Goal: Task Accomplishment & Management: Complete application form

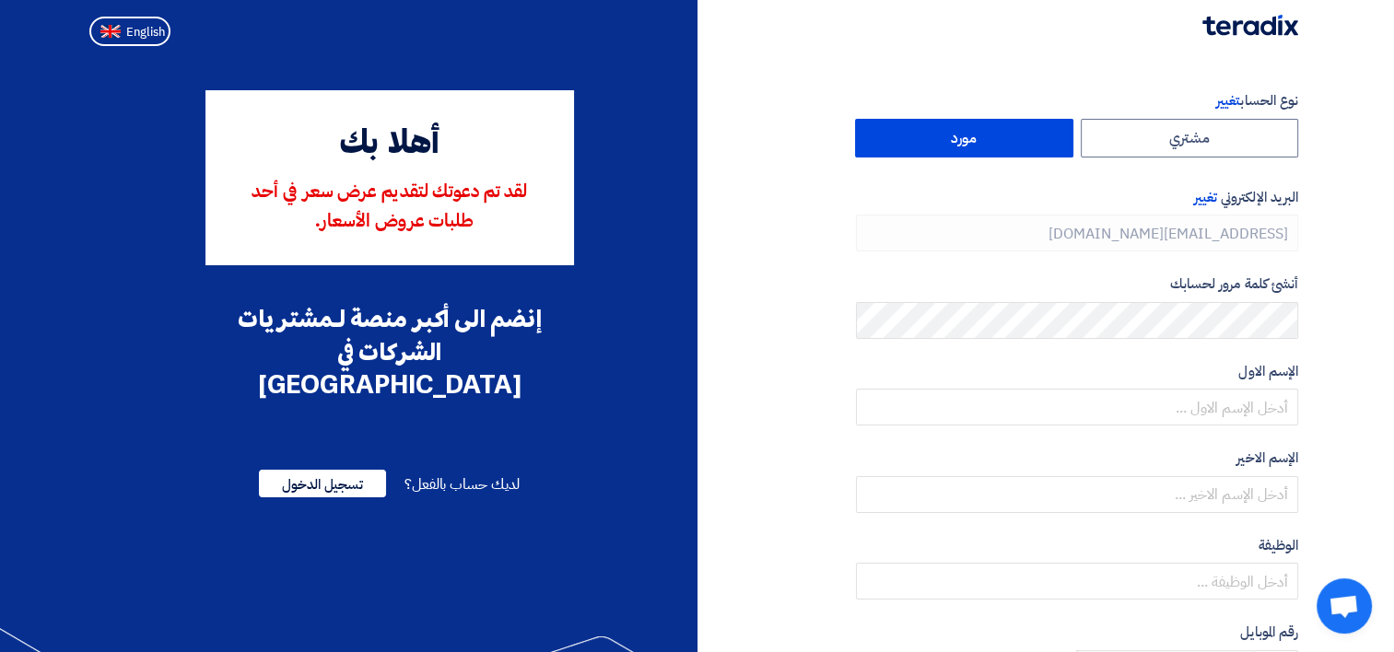
type input "[PHONE_NUMBER]"
click at [964, 138] on label "مورد" at bounding box center [964, 138] width 218 height 39
click at [964, 138] on input "مورد" at bounding box center [964, 138] width 217 height 37
click at [1202, 196] on span "تغيير" at bounding box center [1205, 197] width 23 height 20
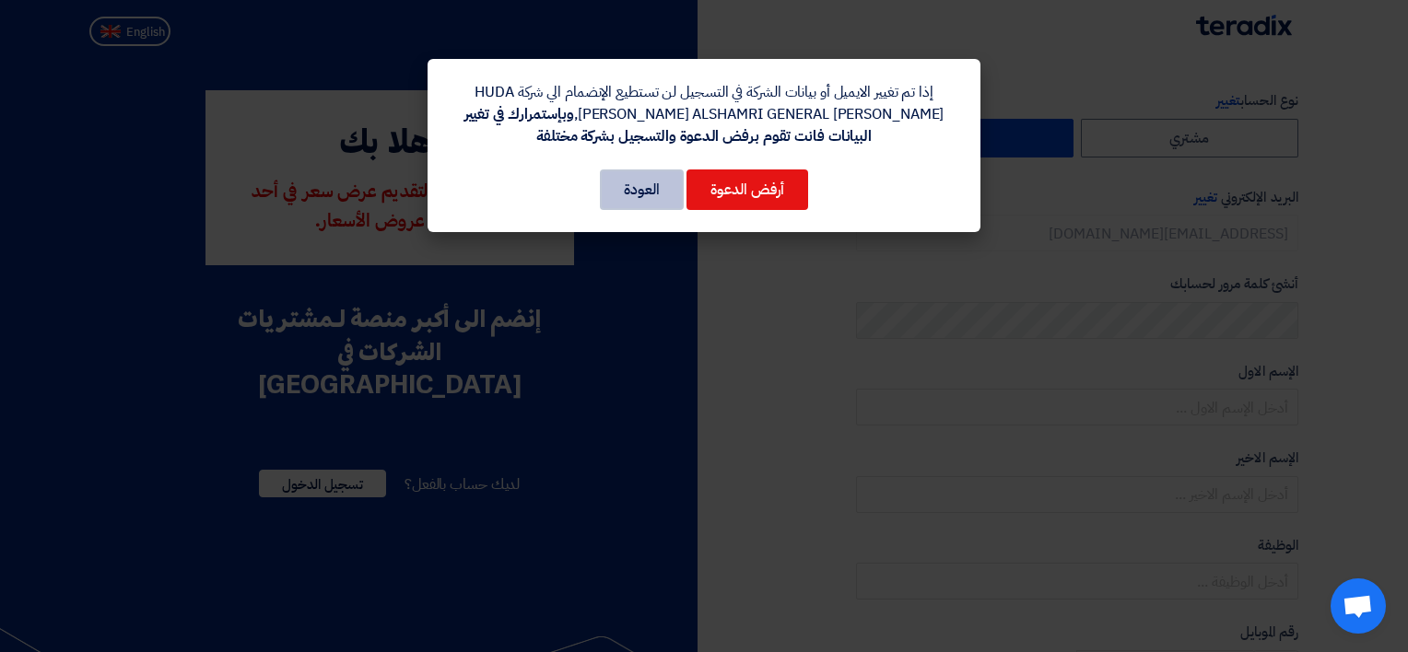
click at [631, 199] on button "العودة" at bounding box center [642, 190] width 84 height 41
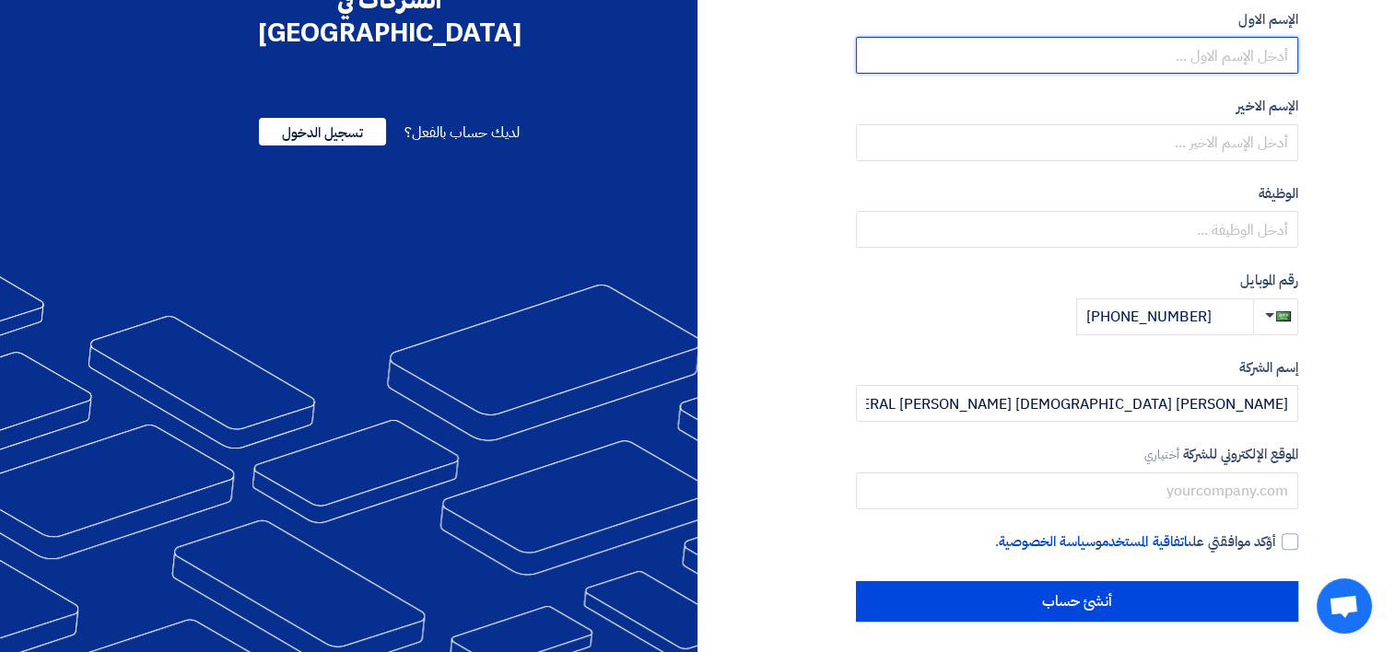
scroll to position [358, 0]
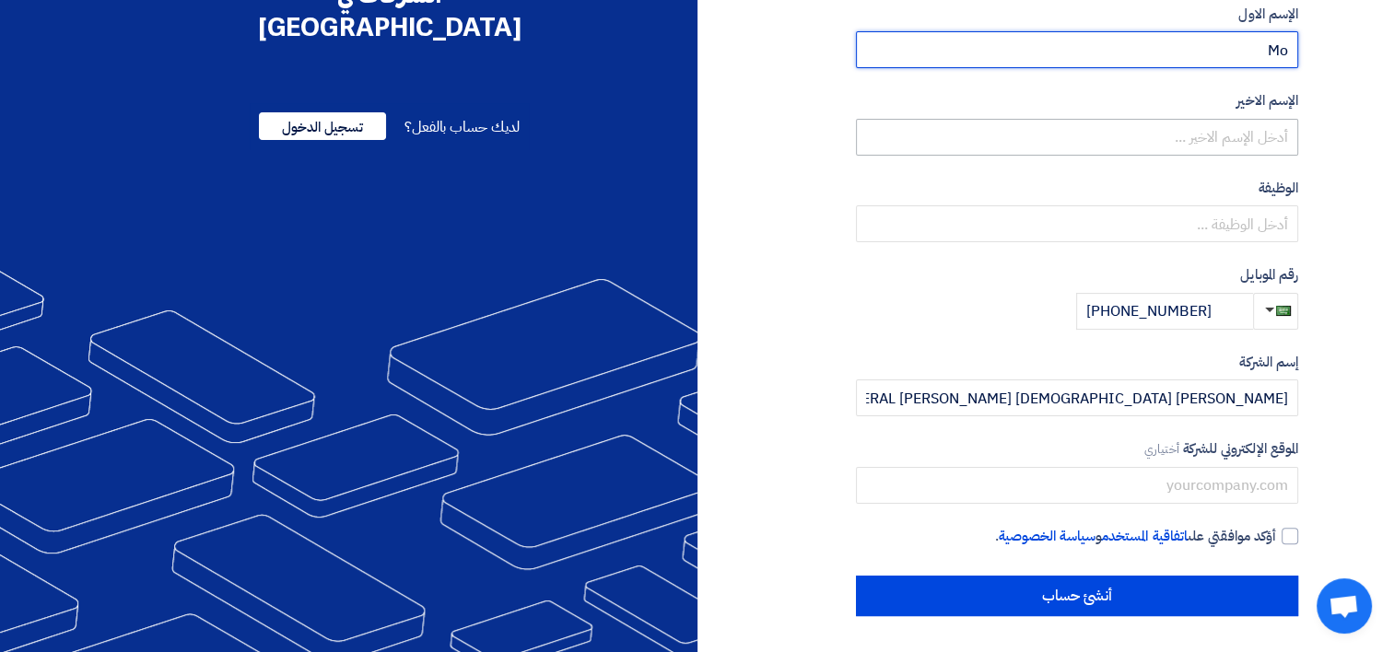
type input "[PERSON_NAME]"
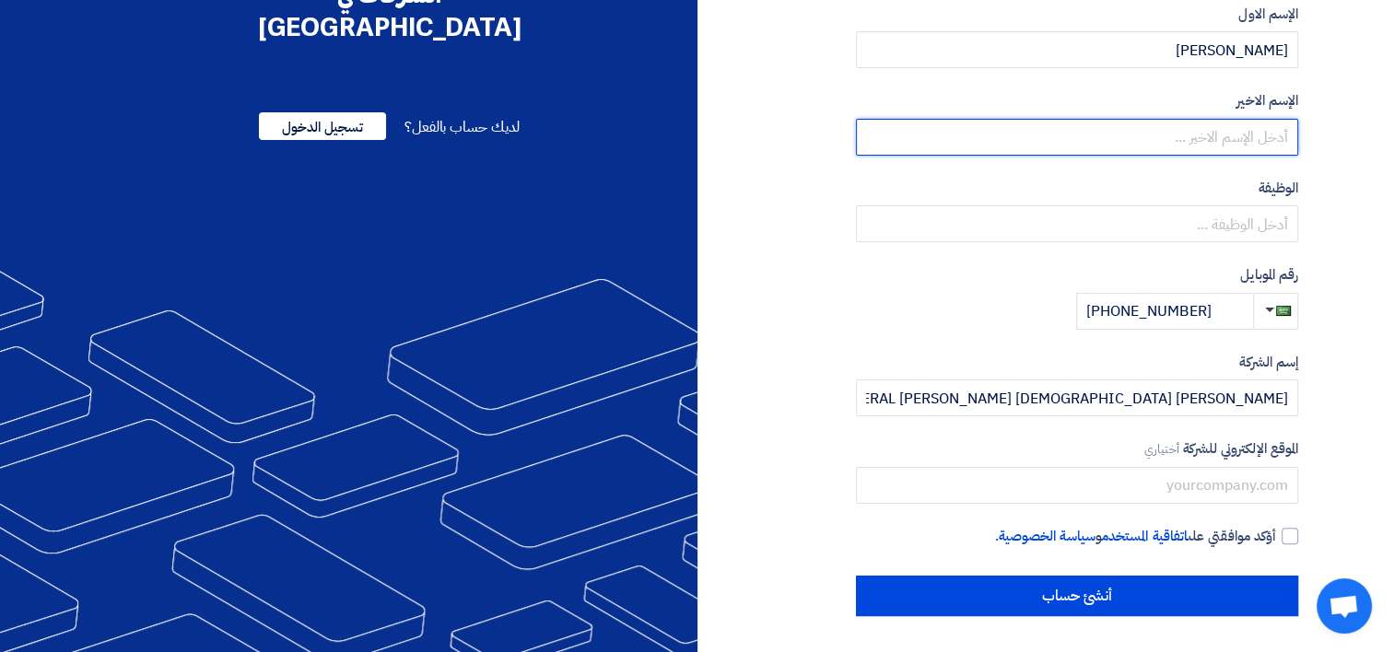
type input "Al-Taib"
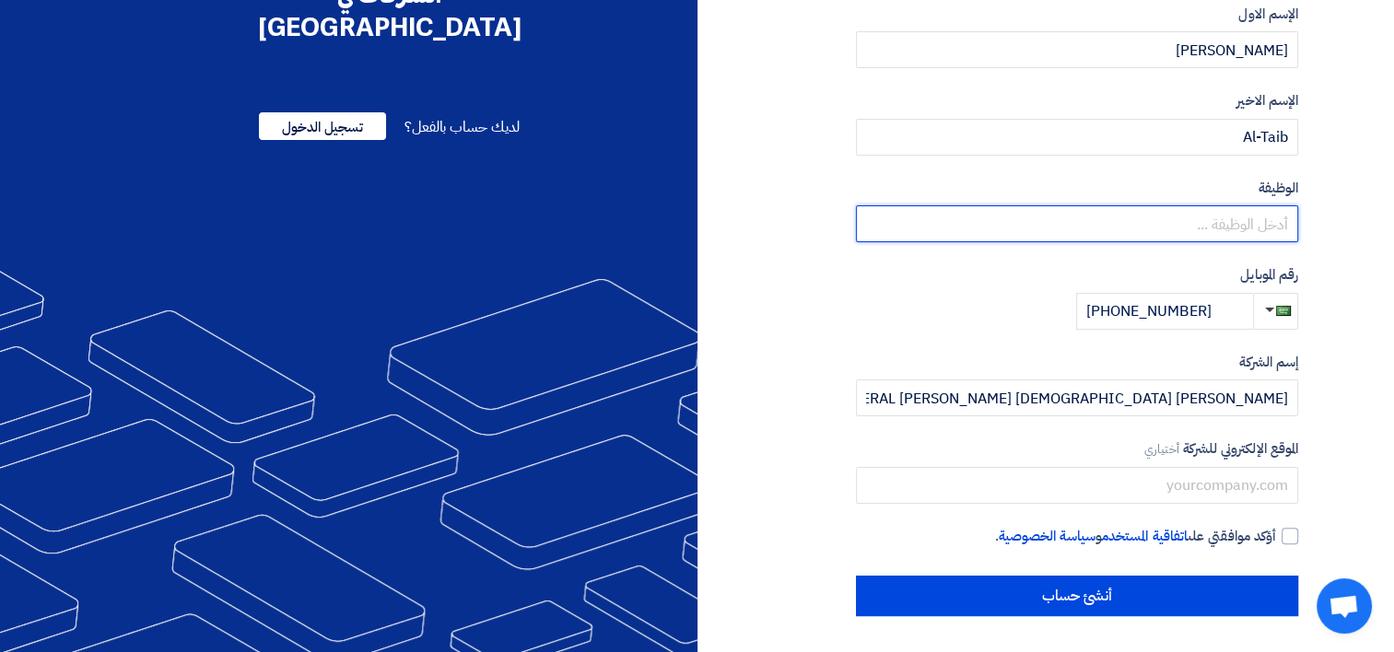
click at [1202, 226] on input "text" at bounding box center [1077, 223] width 442 height 37
type input "Supply Chain Manager"
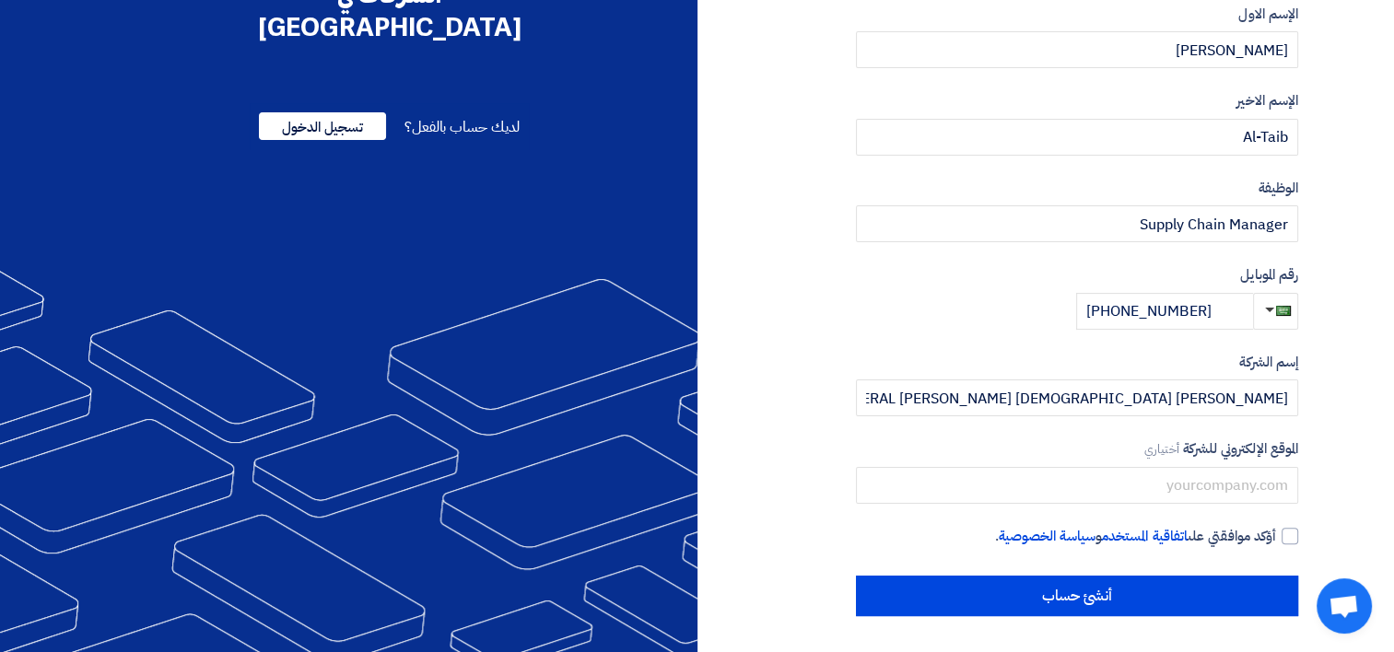
click at [1351, 403] on section "نوع الحساب تغيير مشتري مورد البريد الإلكتروني تغيير [EMAIL_ADDRESS][DOMAIN_NAME…" at bounding box center [697, 174] width 1394 height 957
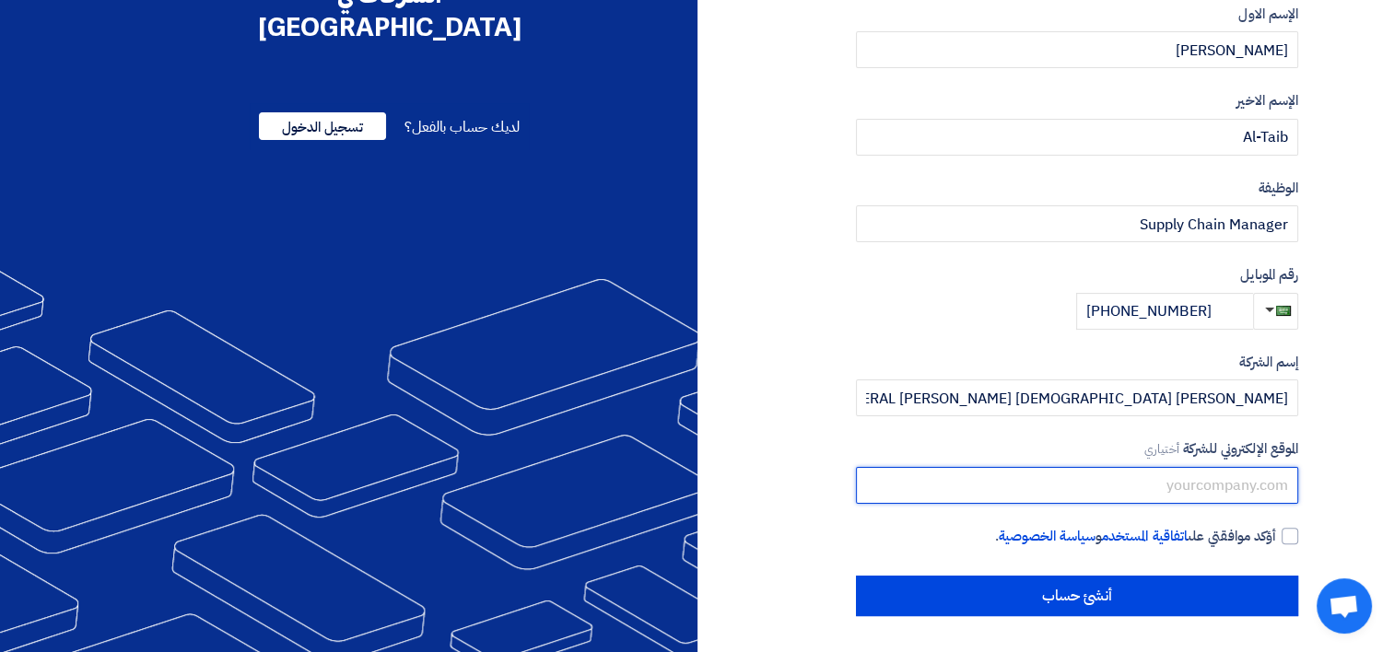
click at [1204, 486] on input "text" at bounding box center [1077, 485] width 442 height 37
paste input "[URL][DOMAIN_NAME]"
type input "[URL][DOMAIN_NAME]"
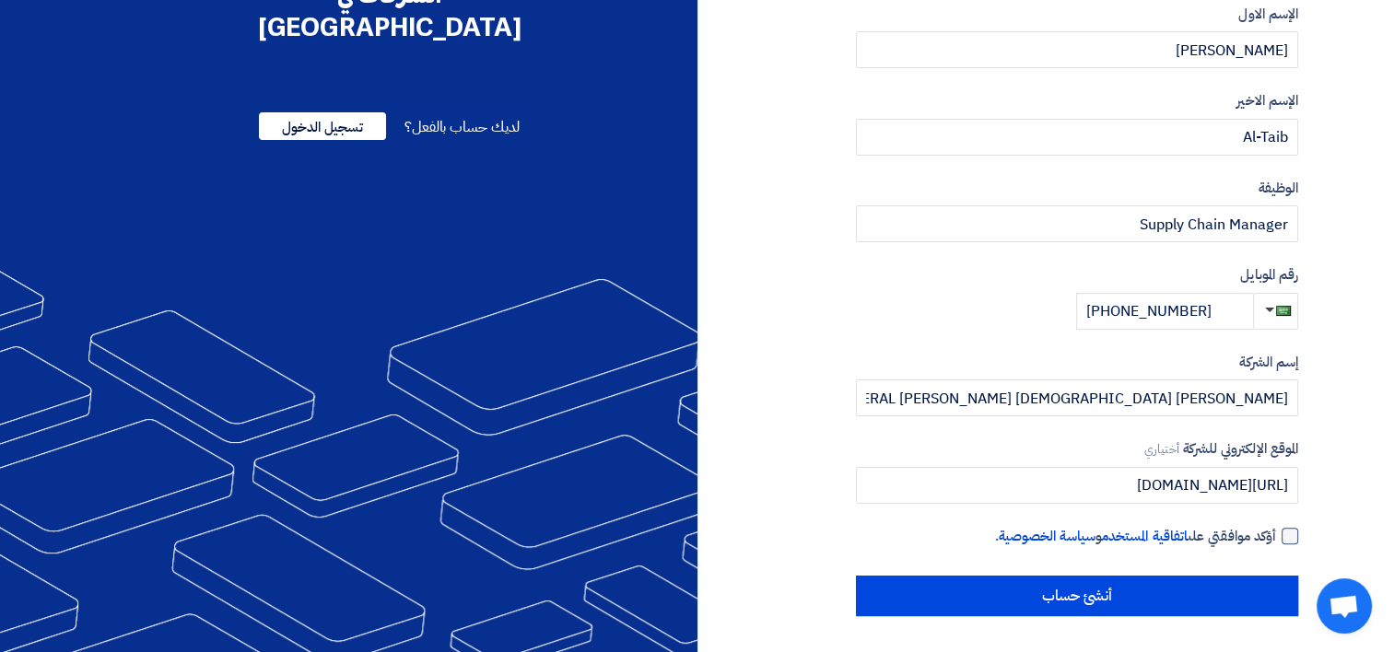
click at [1293, 532] on div at bounding box center [1290, 536] width 17 height 17
click at [1276, 532] on input "أؤكد موافقتي على اتفاقية المستخدم و سياسة الخصوصية ." at bounding box center [1055, 544] width 442 height 37
checkbox input "true"
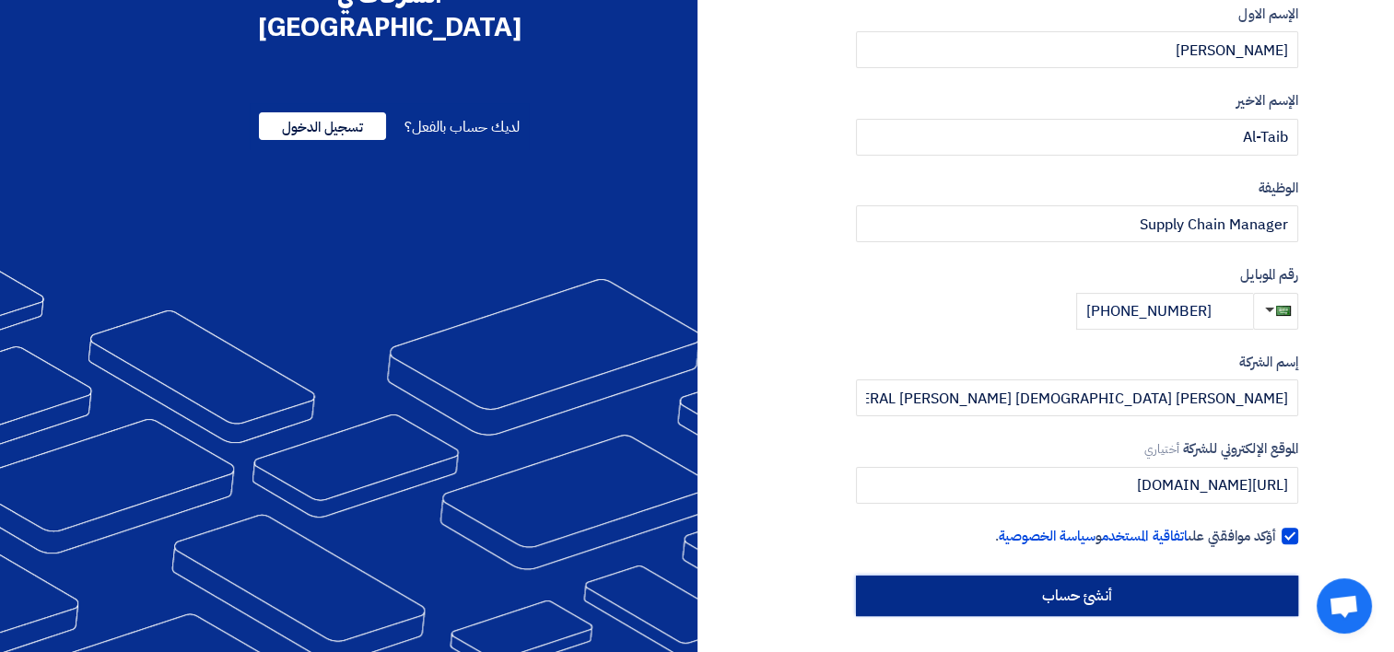
click at [1094, 593] on input "أنشئ حساب" at bounding box center [1077, 596] width 442 height 41
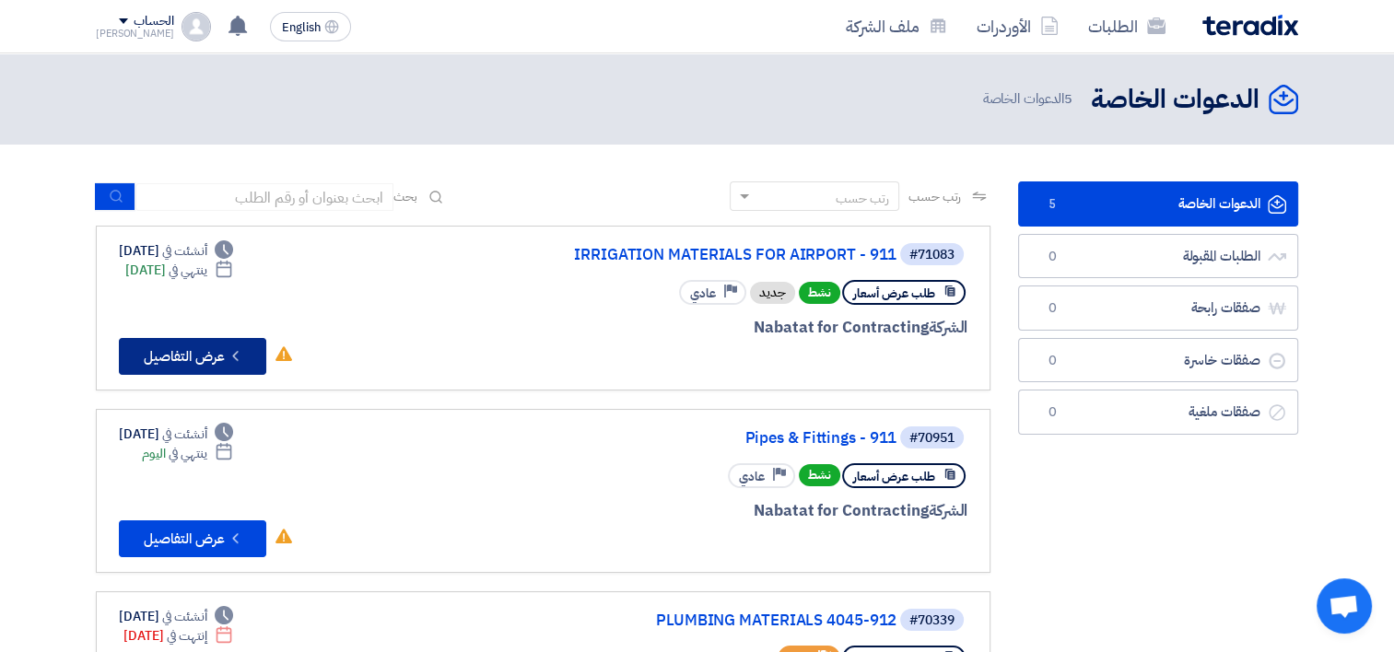
click at [210, 359] on button "Check details عرض التفاصيل" at bounding box center [192, 356] width 147 height 37
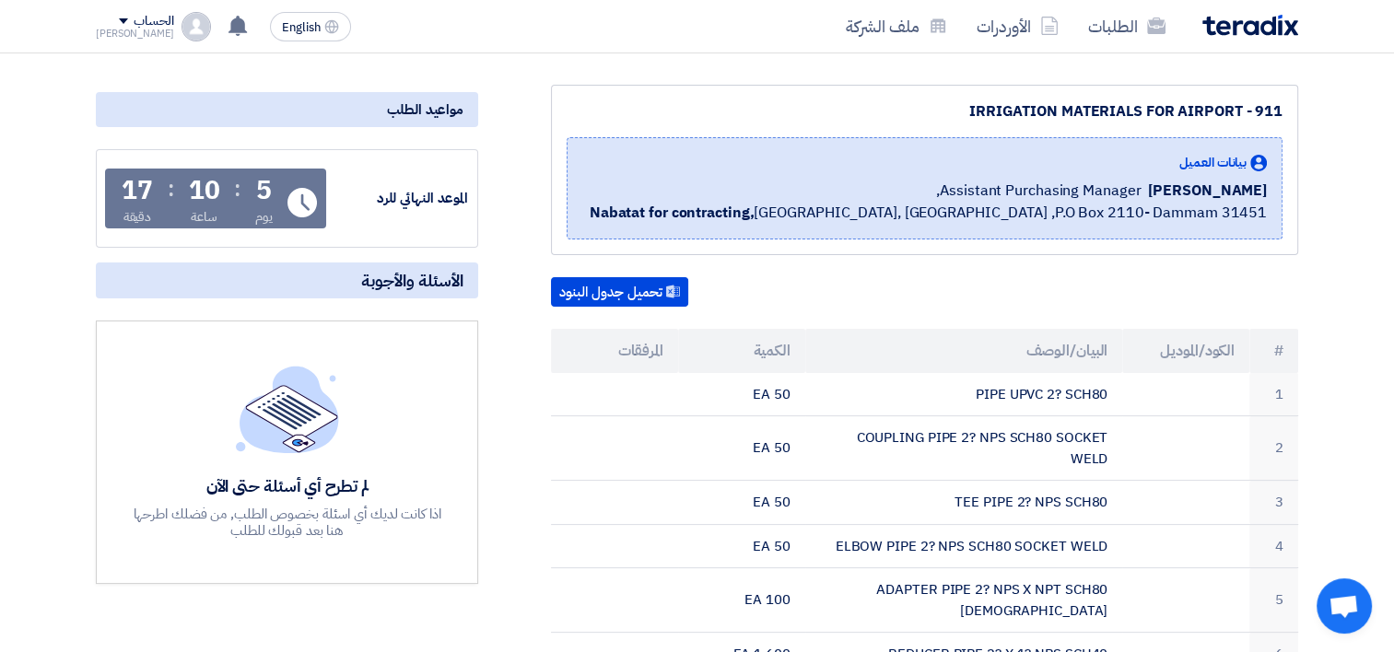
scroll to position [184, 0]
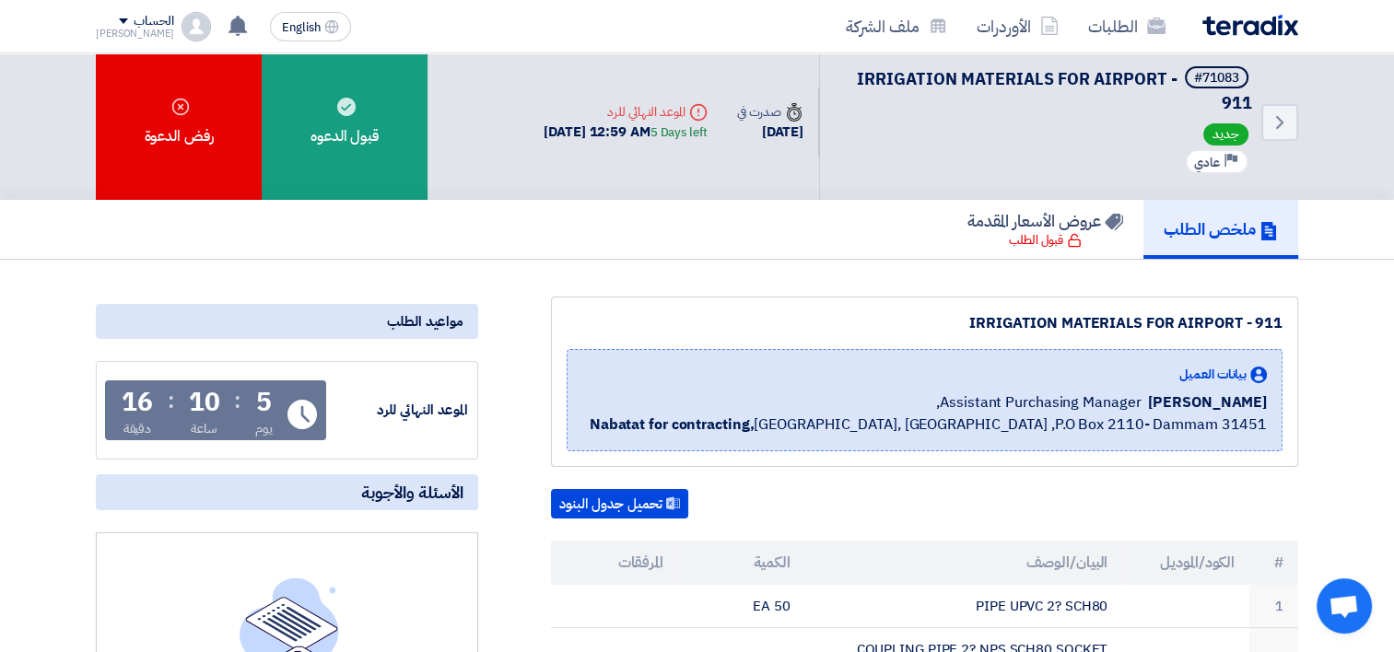
scroll to position [0, 0]
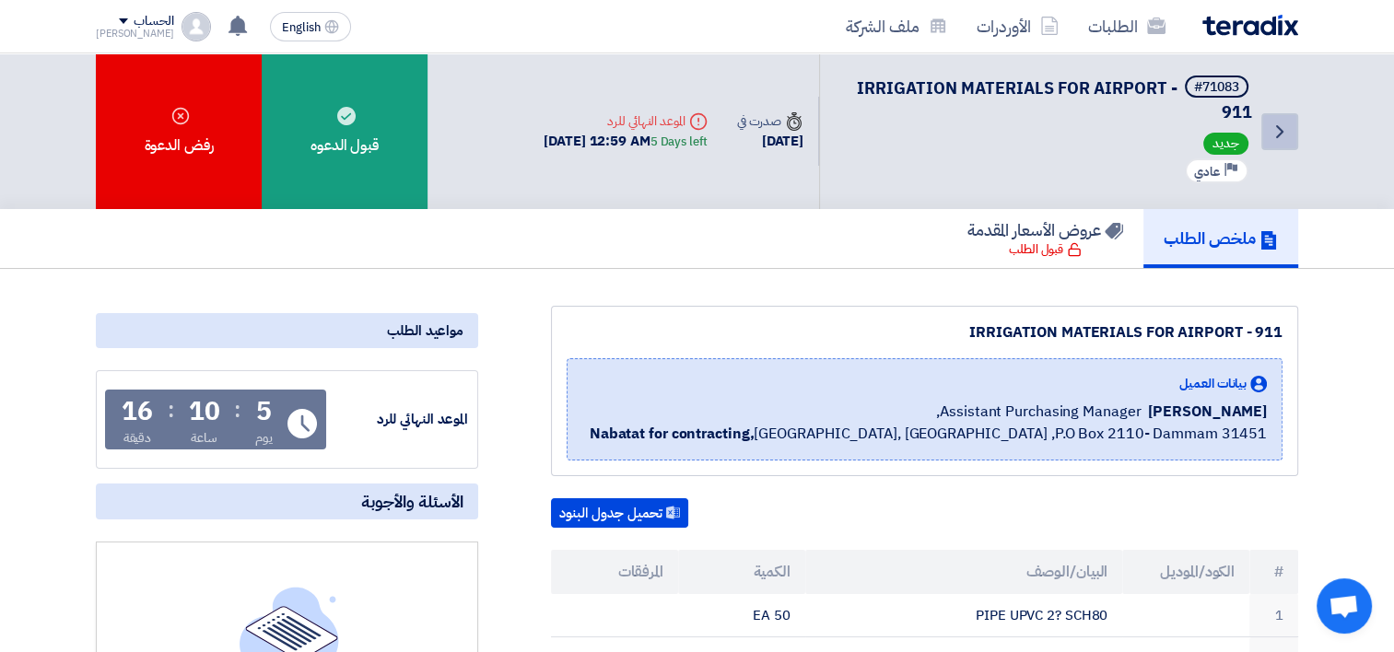
click at [1278, 114] on link "Back" at bounding box center [1279, 131] width 37 height 37
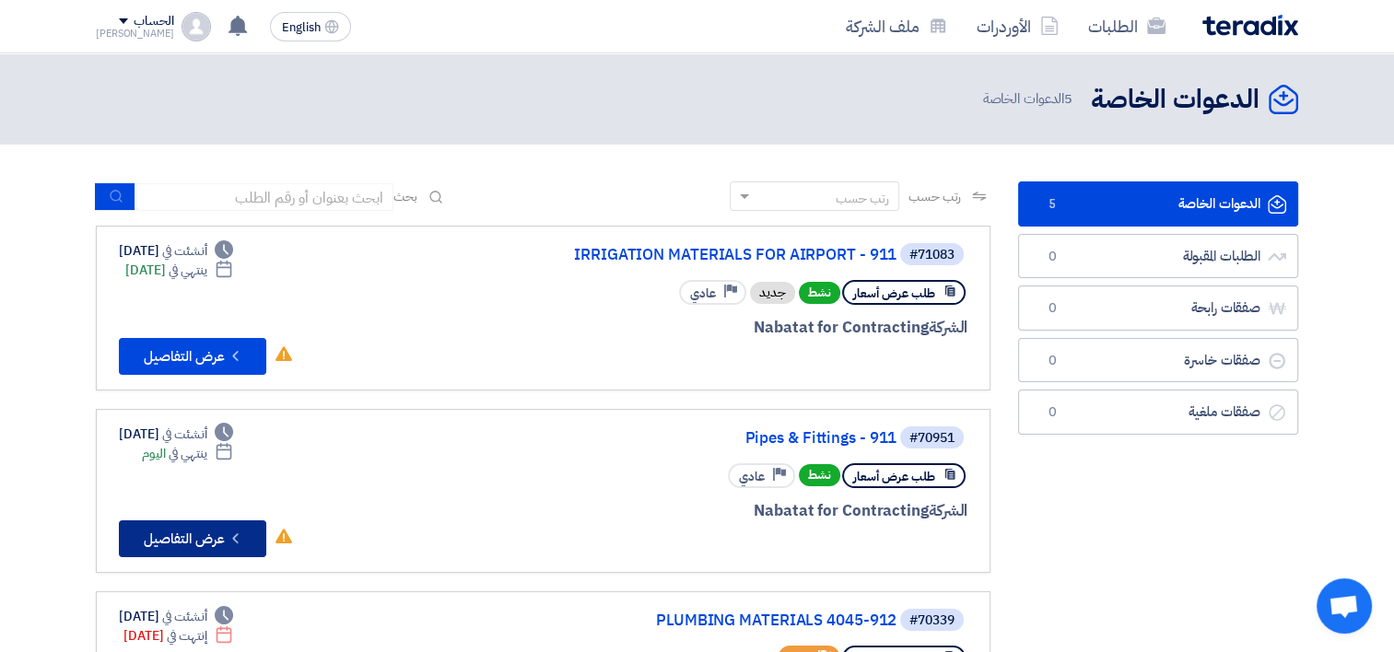
click at [197, 544] on button "Check details عرض التفاصيل" at bounding box center [192, 539] width 147 height 37
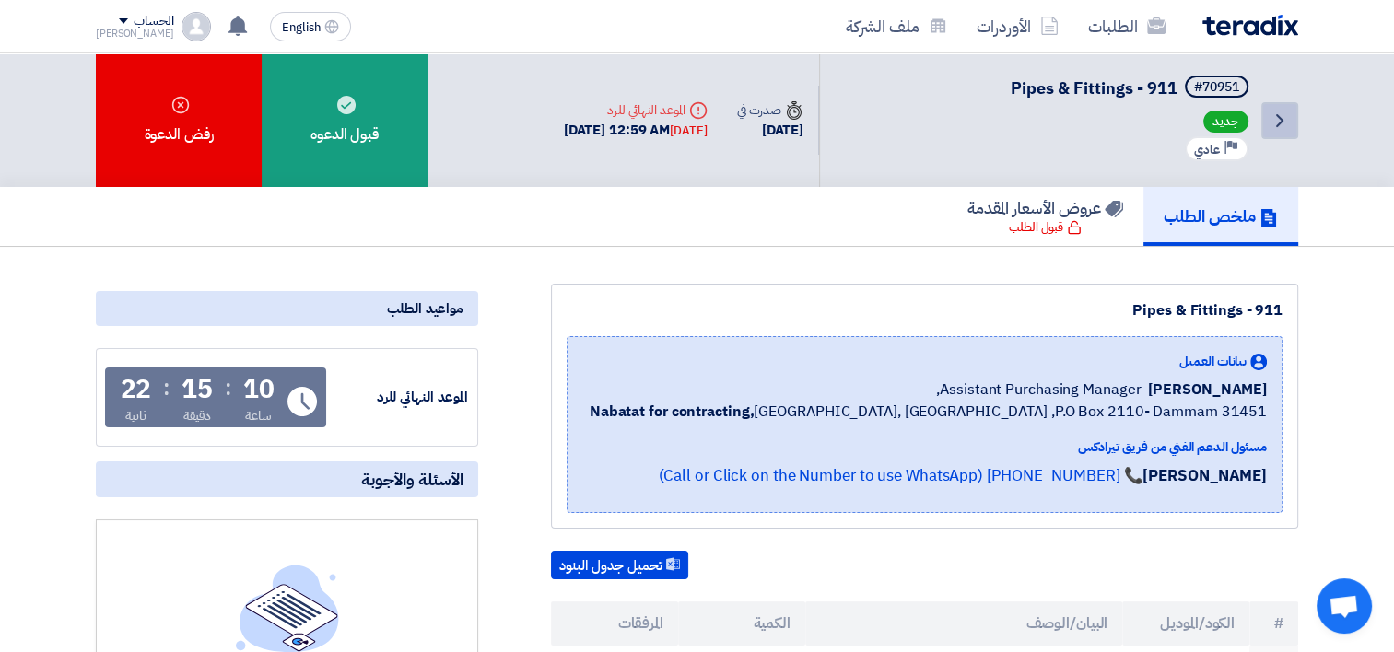
click at [1278, 132] on link "Back" at bounding box center [1279, 120] width 37 height 37
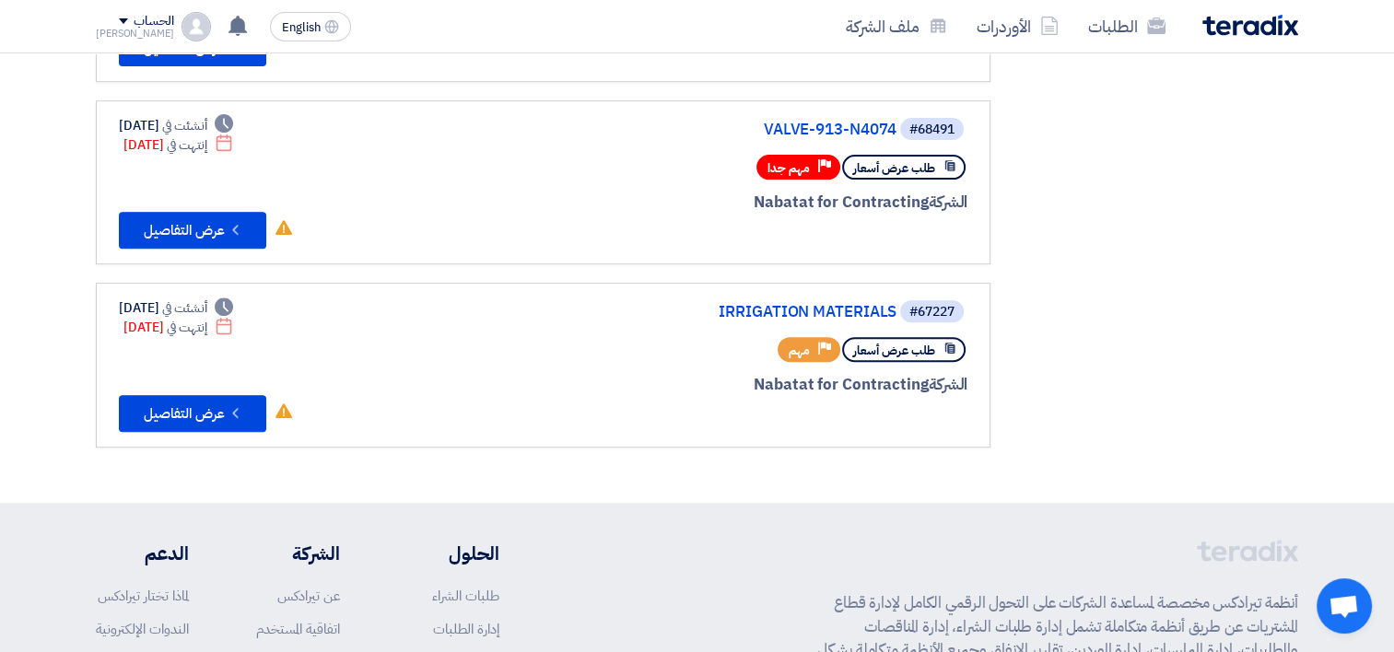
scroll to position [644, 0]
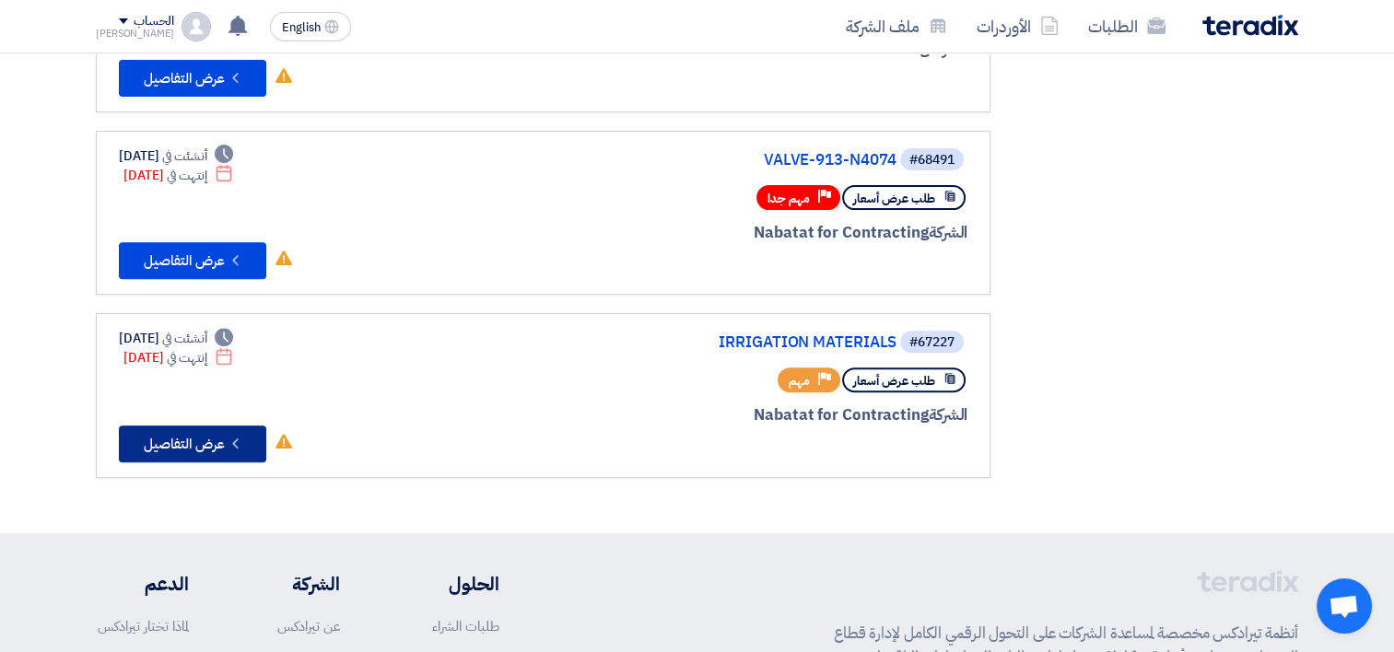
click at [206, 436] on button "Check details عرض التفاصيل" at bounding box center [192, 444] width 147 height 37
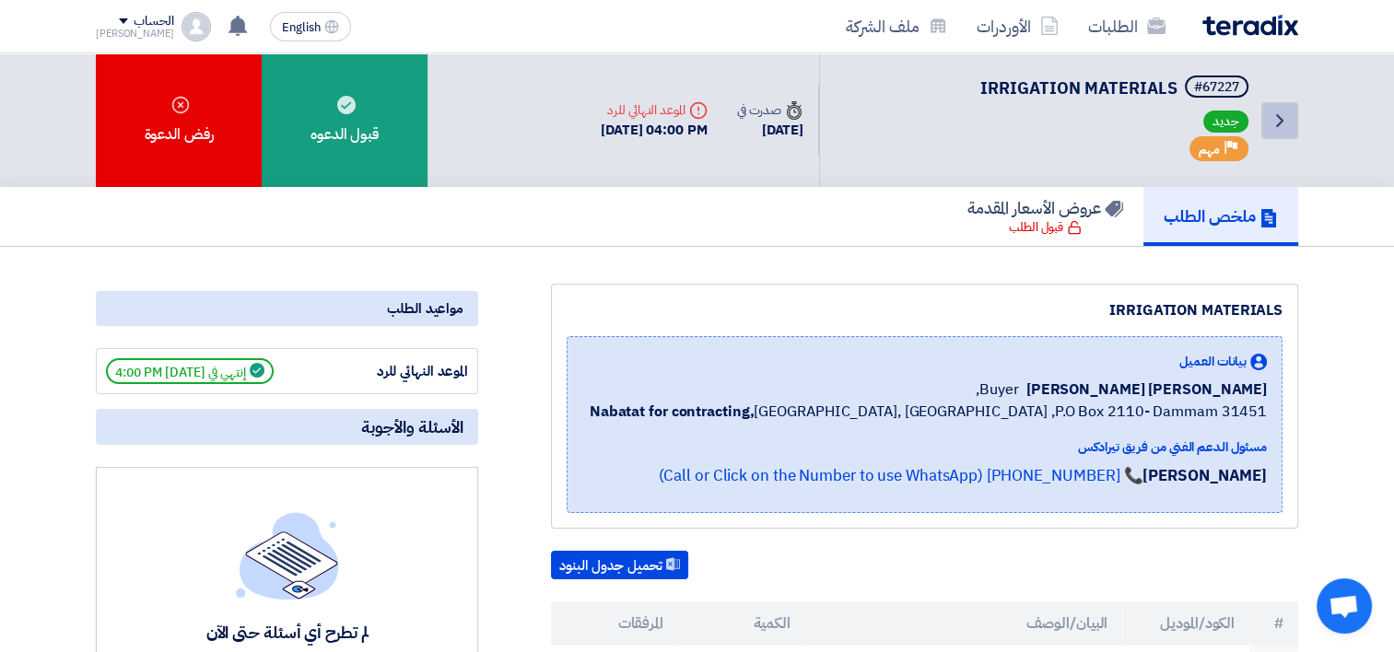
click at [1284, 120] on icon "Back" at bounding box center [1280, 121] width 22 height 22
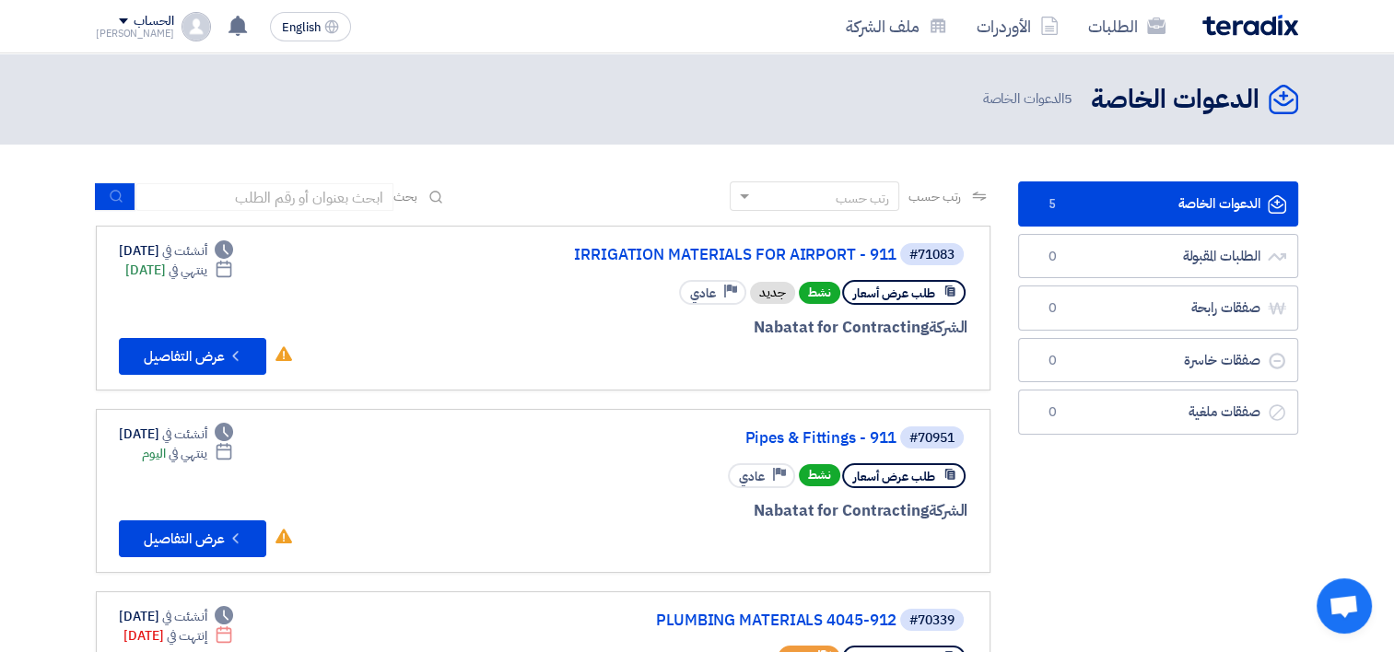
click at [1199, 545] on div "الدعوات الخاصة الدعوات الخاصة 5 الطلبات المقبولة الطلبات المقبولة 0 صفقات رابحة…" at bounding box center [1158, 661] width 308 height 959
